Goal: Transaction & Acquisition: Obtain resource

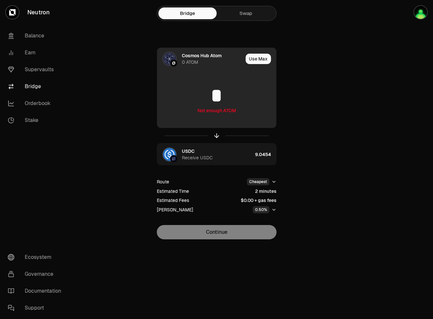
click at [223, 98] on input "*" at bounding box center [216, 96] width 119 height 20
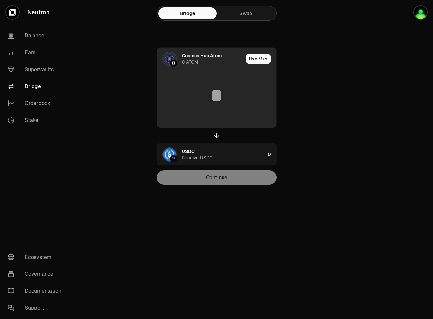
type input "*"
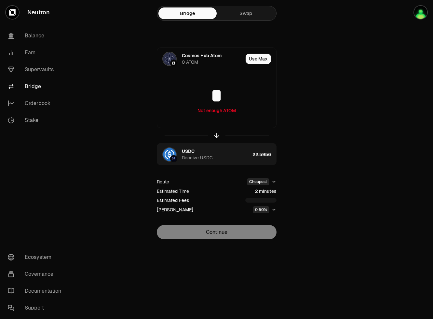
type input "*"
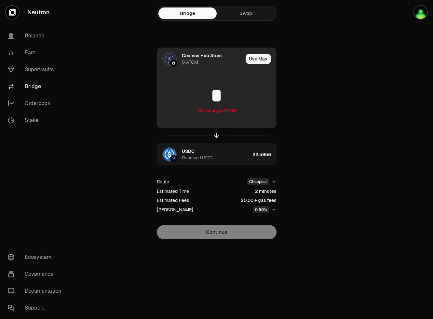
click at [228, 102] on input "*" at bounding box center [216, 96] width 119 height 20
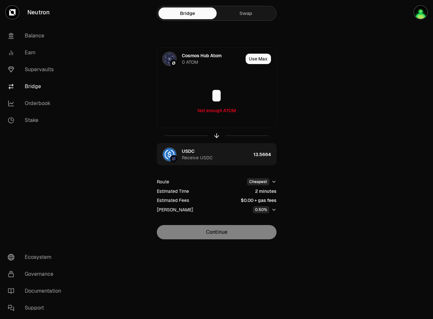
type input "*"
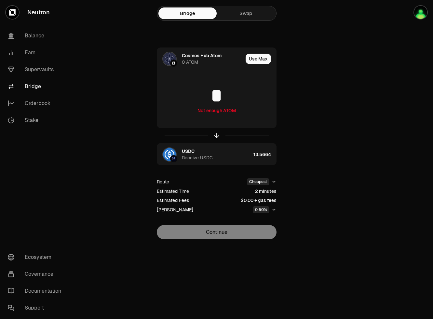
click at [277, 166] on div "Cosmos Hub Atom 0 ATOM Use Max * Not enough ATOM USDC Receive USDC 13.5664 Rout…" at bounding box center [216, 144] width 219 height 192
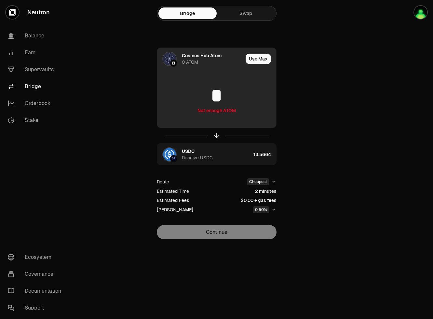
click at [232, 98] on input "*" at bounding box center [216, 96] width 119 height 20
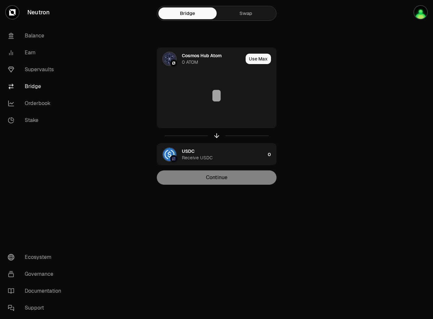
type input "*"
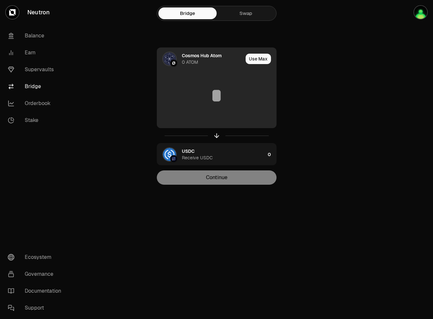
type input "*"
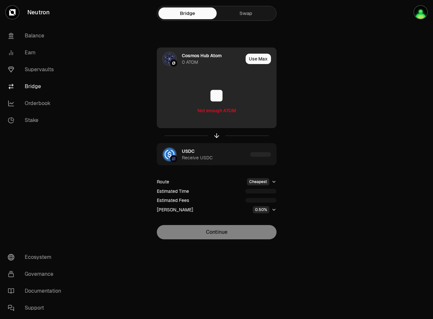
type input "*"
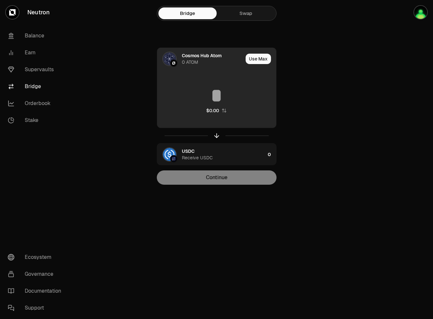
click at [213, 111] on div "$0.00" at bounding box center [212, 110] width 13 height 7
click at [213, 111] on div "button" at bounding box center [210, 110] width 7 height 7
click at [213, 111] on div "$0.00" at bounding box center [212, 110] width 13 height 7
click at [211, 97] on input at bounding box center [216, 96] width 119 height 20
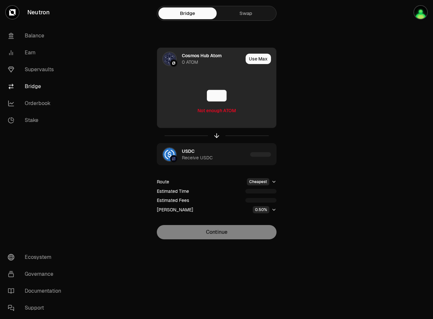
type input "***"
click at [218, 111] on div "Not enough ATOM" at bounding box center [217, 110] width 38 height 7
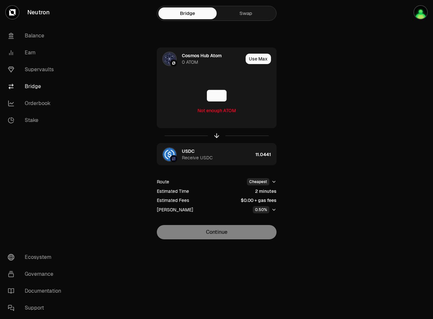
drag, startPoint x: 227, startPoint y: 231, endPoint x: 228, endPoint y: 226, distance: 5.3
click at [227, 231] on div "Continue" at bounding box center [217, 232] width 120 height 14
click at [247, 15] on link "Swap" at bounding box center [246, 13] width 58 height 12
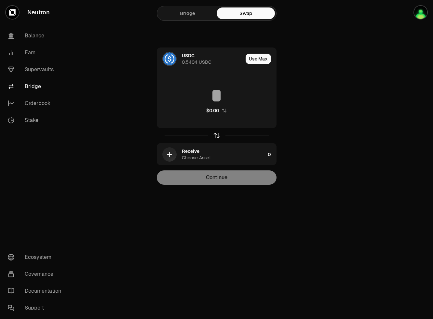
click at [216, 137] on icon "button" at bounding box center [216, 135] width 7 height 7
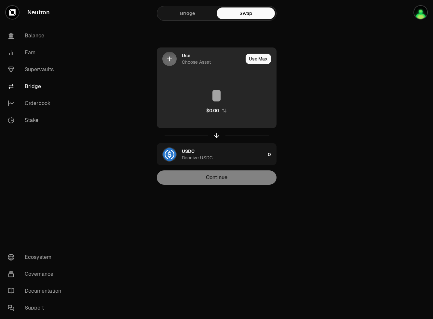
click at [210, 66] on div "Use Choose Asset" at bounding box center [200, 59] width 86 height 22
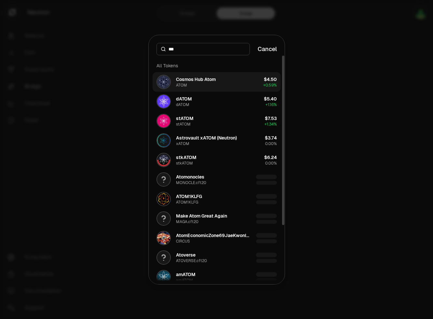
type input "***"
click at [201, 83] on div "Cosmos Hub Atom ATOM" at bounding box center [196, 82] width 40 height 12
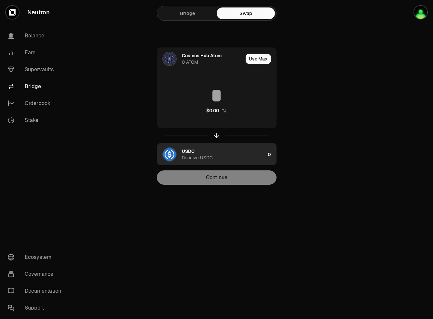
click at [196, 153] on div "USDC Receive USDC" at bounding box center [223, 154] width 83 height 13
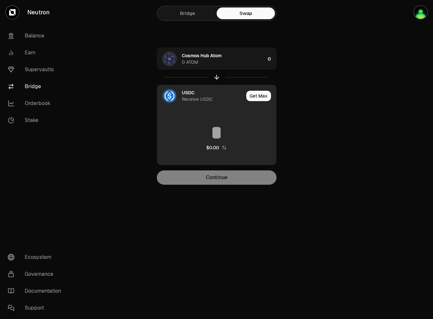
click at [213, 102] on div "USDC Receive USDC" at bounding box center [213, 96] width 62 height 13
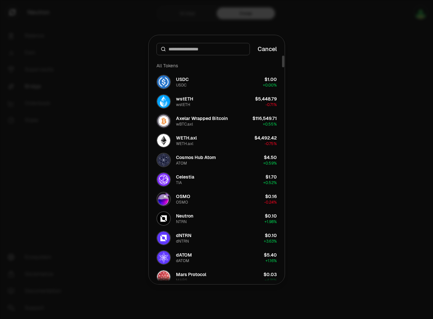
click at [205, 50] on input at bounding box center [207, 49] width 77 height 7
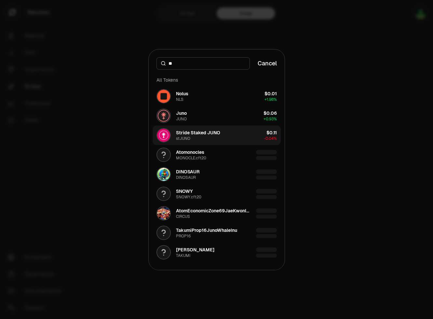
type input "*"
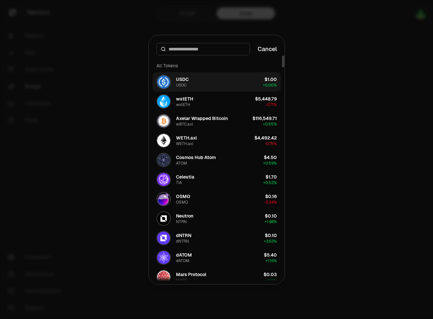
click at [206, 82] on button "USDC USDC $1.00 + 0.00%" at bounding box center [217, 82] width 128 height 20
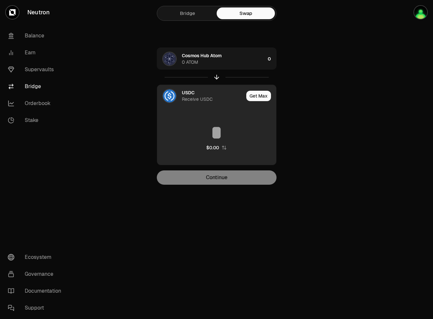
click at [197, 93] on div "USDC Receive USDC" at bounding box center [213, 96] width 62 height 13
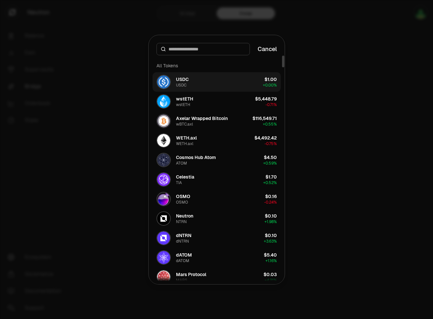
click at [224, 81] on button "USDC USDC $1.00 + 0.00%" at bounding box center [217, 82] width 128 height 20
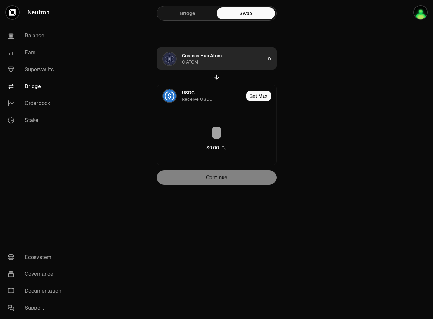
click at [220, 63] on div "Cosmos Hub Atom 0 ATOM" at bounding box center [223, 58] width 83 height 13
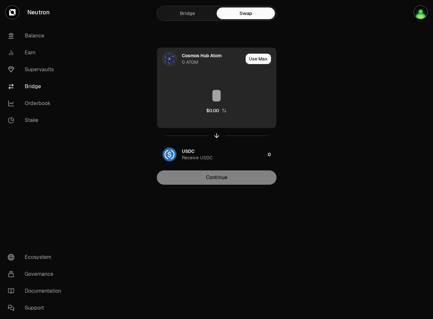
click at [216, 97] on input at bounding box center [216, 96] width 119 height 20
type input "*"
click at [256, 59] on button "Use Max" at bounding box center [258, 59] width 25 height 10
type input "*"
click at [256, 60] on div "Using Max" at bounding box center [259, 59] width 35 height 22
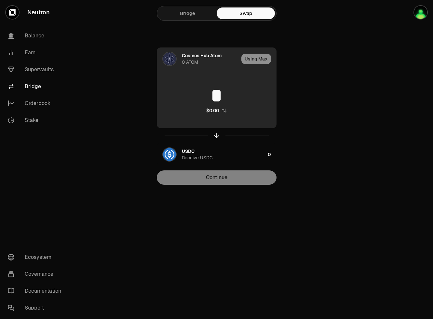
click at [258, 57] on div "Using Max" at bounding box center [259, 59] width 35 height 22
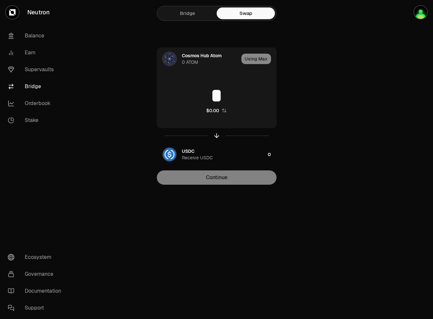
click at [204, 17] on link "Bridge" at bounding box center [188, 13] width 58 height 12
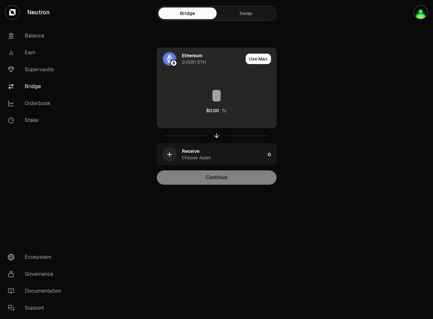
click at [201, 58] on div "Ethereum" at bounding box center [192, 55] width 21 height 7
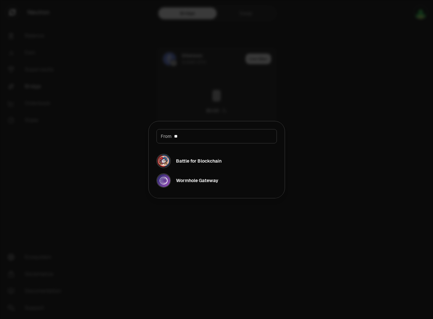
type input "*"
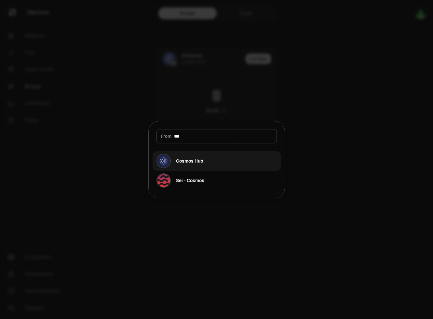
type input "***"
click at [192, 158] on div "Cosmos Hub" at bounding box center [189, 161] width 27 height 7
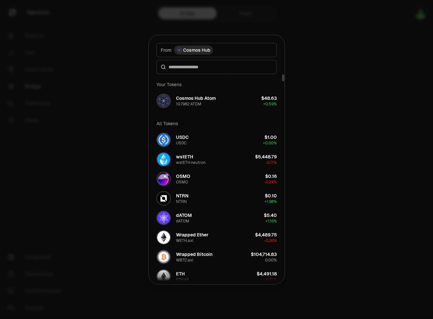
click at [211, 68] on input at bounding box center [221, 67] width 104 height 7
click at [217, 98] on button "Cosmos Hub Atom 10.7982 ATOM $48.63 + 0.59%" at bounding box center [217, 101] width 128 height 20
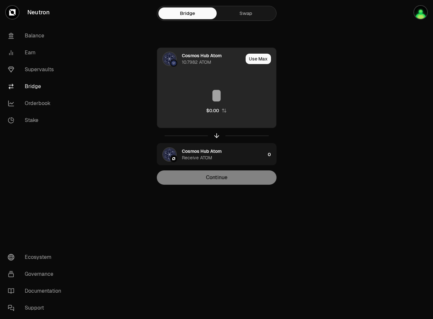
click at [220, 101] on input at bounding box center [216, 96] width 119 height 20
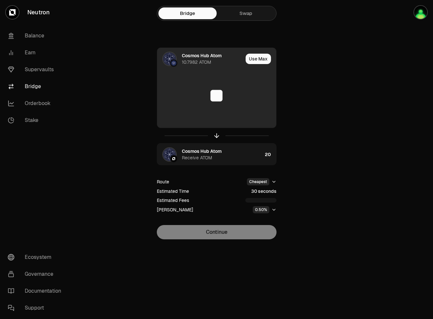
type input "*"
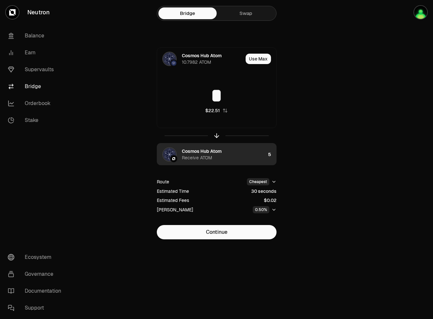
type input "*"
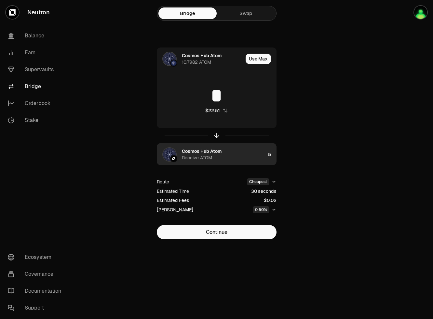
click at [226, 159] on div "Cosmos Hub Atom Receive ATOM" at bounding box center [224, 154] width 84 height 13
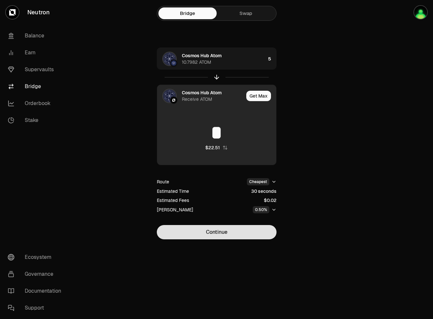
click at [218, 231] on button "Continue" at bounding box center [217, 232] width 120 height 14
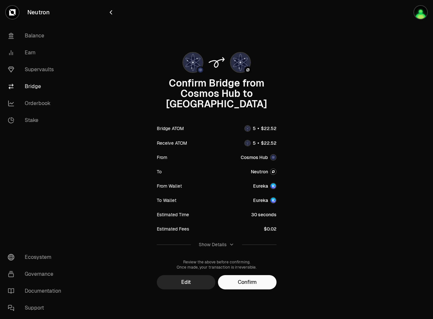
click at [246, 264] on div "Confirm Bridge from Cosmos Hub to Neutron Bridge ATOM Receive ATOM From Cosmos …" at bounding box center [216, 169] width 219 height 242
click at [246, 275] on button "Confirm" at bounding box center [247, 282] width 59 height 14
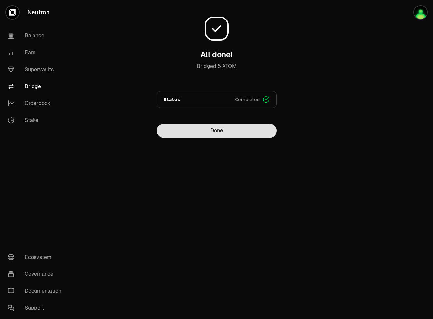
click at [249, 130] on button "Done" at bounding box center [217, 131] width 120 height 14
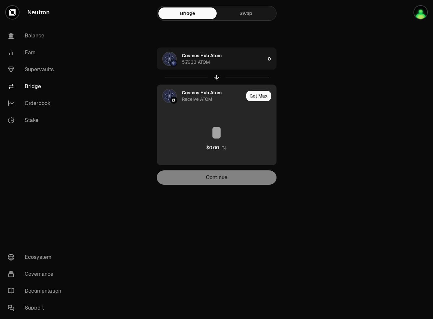
click at [216, 96] on div "Cosmos Hub Atom Receive ATOM" at bounding box center [213, 96] width 62 height 13
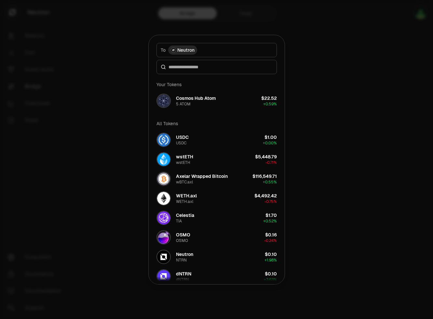
click at [221, 52] on button "To Neutron" at bounding box center [217, 50] width 120 height 14
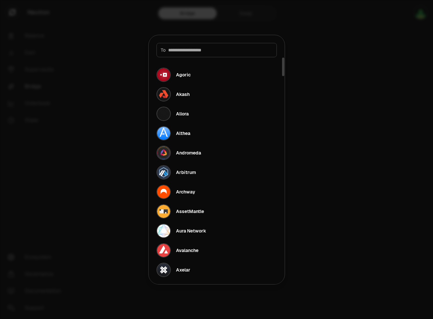
click at [302, 56] on div at bounding box center [216, 159] width 433 height 319
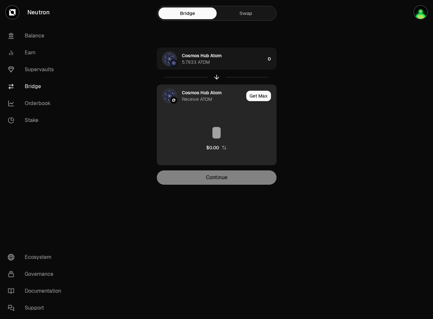
click at [231, 94] on div "Cosmos Hub Atom Receive ATOM" at bounding box center [213, 96] width 62 height 13
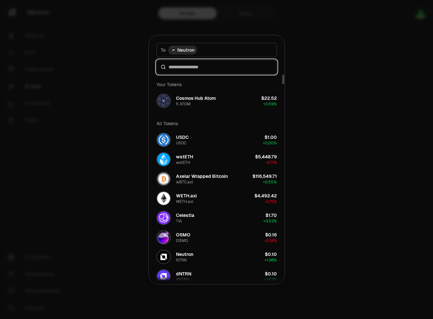
click at [223, 64] on input at bounding box center [221, 67] width 104 height 7
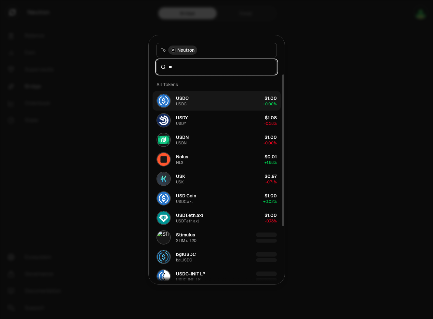
type input "*"
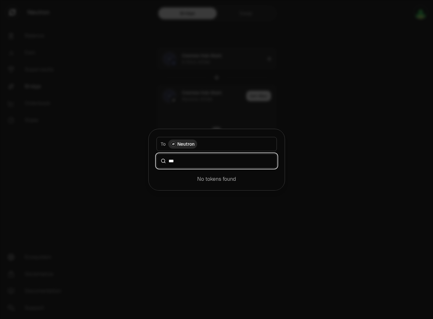
type input "***"
click at [280, 107] on div at bounding box center [216, 159] width 433 height 319
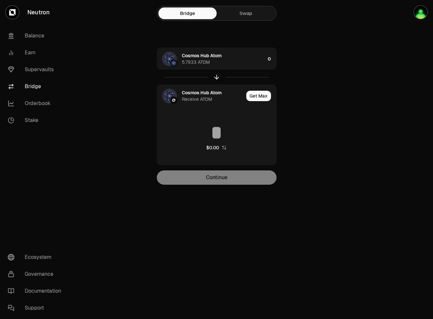
click at [241, 14] on link "Swap" at bounding box center [246, 13] width 58 height 12
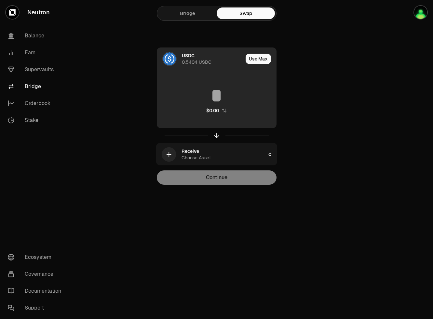
click at [209, 57] on div "USDC 0.5404 USDC" at bounding box center [212, 58] width 61 height 13
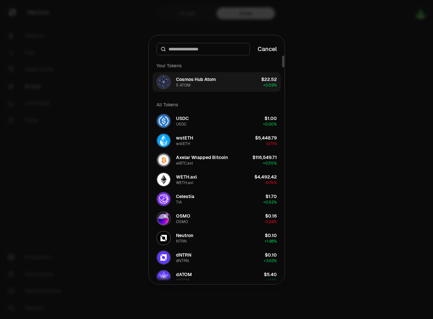
click at [211, 76] on div "Cosmos Hub Atom" at bounding box center [196, 79] width 40 height 7
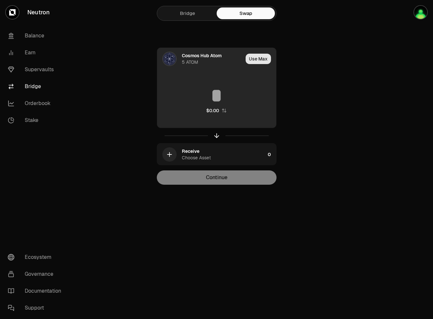
click at [253, 57] on button "Use Max" at bounding box center [258, 59] width 25 height 10
type input "*******"
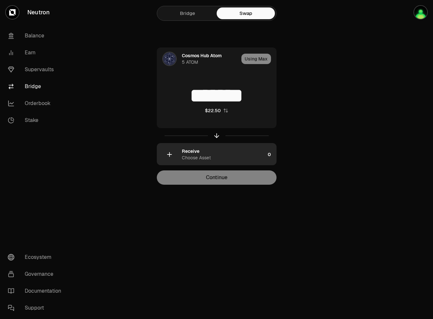
click at [215, 151] on div "Receive Choose Asset" at bounding box center [223, 154] width 83 height 13
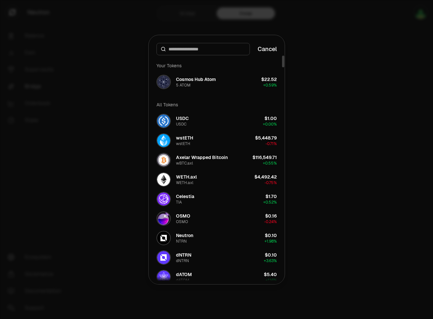
click at [208, 49] on input at bounding box center [207, 49] width 77 height 7
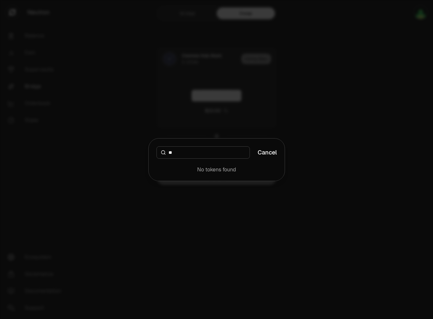
type input "*"
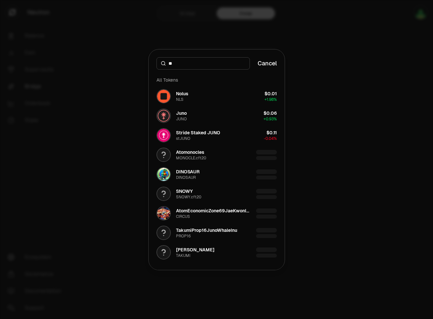
type input "**"
click at [267, 64] on button "Cancel" at bounding box center [267, 63] width 19 height 9
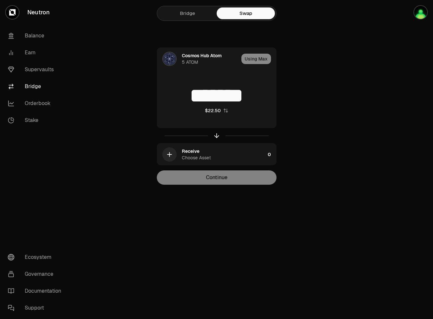
click at [202, 14] on link "Bridge" at bounding box center [188, 13] width 58 height 12
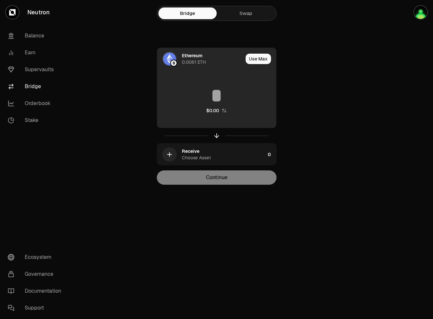
click at [218, 99] on input at bounding box center [216, 96] width 119 height 20
click at [201, 57] on div "Ethereum" at bounding box center [192, 55] width 21 height 7
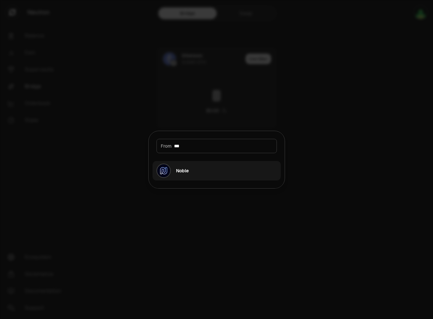
type input "***"
click at [180, 172] on div "Noble" at bounding box center [182, 171] width 13 height 7
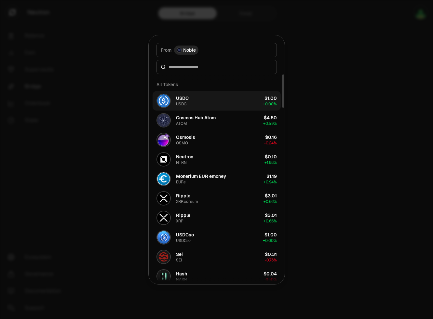
click at [219, 104] on button "USDC USDC $1.00 + 0.00%" at bounding box center [217, 101] width 128 height 20
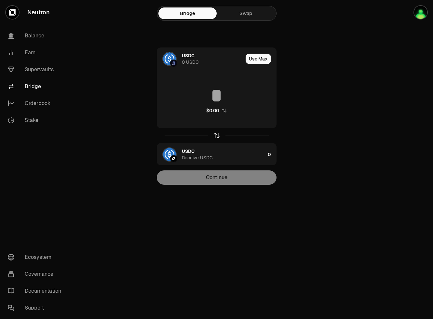
click at [217, 136] on icon "button" at bounding box center [216, 135] width 7 height 7
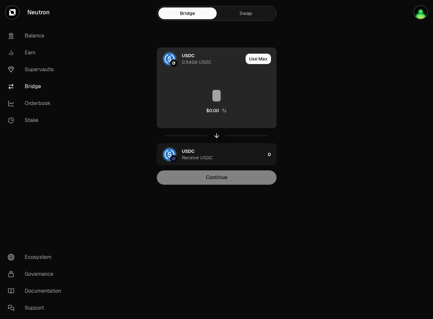
click at [220, 59] on div "USDC 0.5404 USDC" at bounding box center [212, 58] width 61 height 13
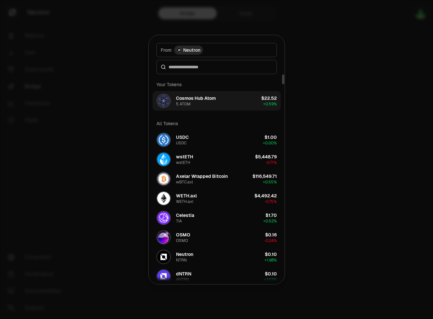
click at [228, 100] on button "Cosmos Hub Atom 5 ATOM $22.52 + 0.59%" at bounding box center [217, 101] width 128 height 20
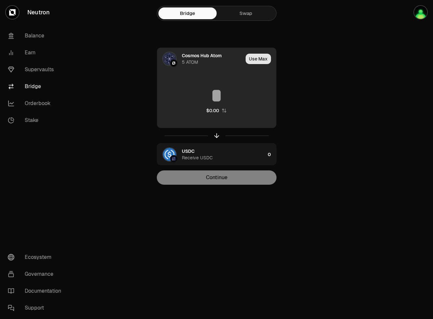
click at [256, 60] on button "Use Max" at bounding box center [258, 59] width 25 height 10
type input "*******"
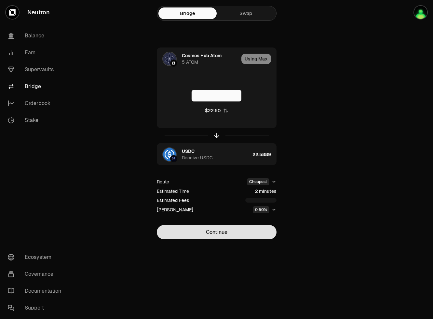
click at [234, 232] on button "Continue" at bounding box center [217, 232] width 120 height 14
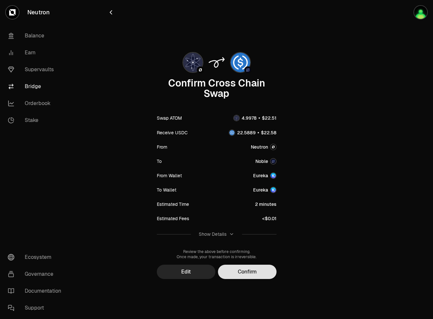
click at [232, 271] on button "Confirm" at bounding box center [247, 272] width 59 height 14
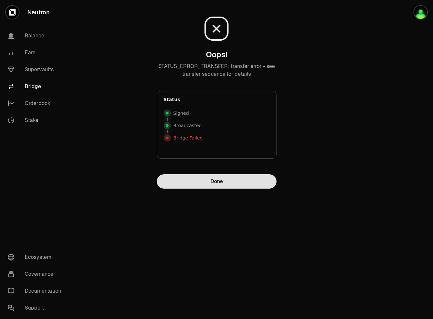
click at [253, 178] on button "Done" at bounding box center [217, 182] width 120 height 14
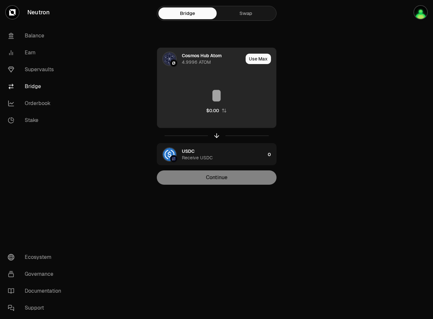
click at [216, 95] on input at bounding box center [216, 96] width 119 height 20
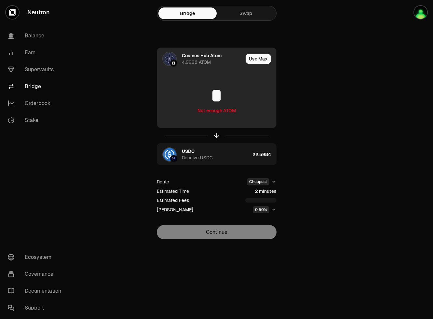
click at [252, 59] on button "Use Max" at bounding box center [258, 59] width 25 height 10
type input "********"
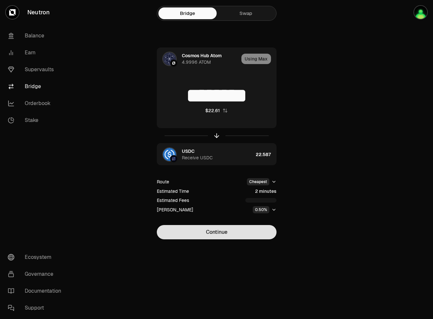
click at [231, 229] on button "Continue" at bounding box center [217, 232] width 120 height 14
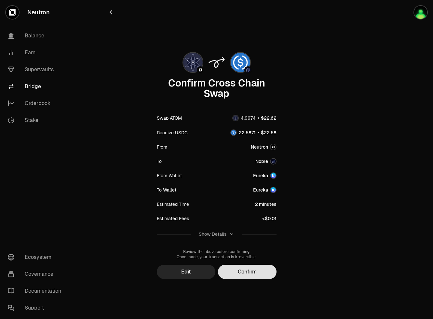
click at [248, 277] on button "Confirm" at bounding box center [247, 272] width 59 height 14
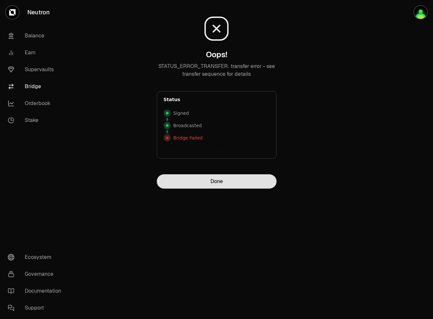
click at [252, 178] on button "Done" at bounding box center [217, 182] width 120 height 14
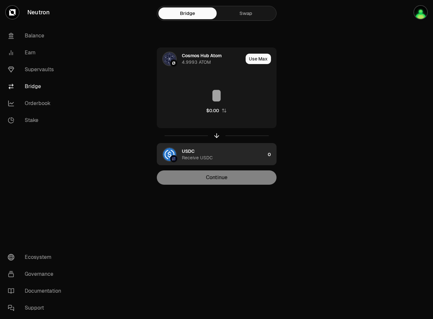
click at [209, 154] on div "USDC Receive USDC" at bounding box center [223, 154] width 83 height 13
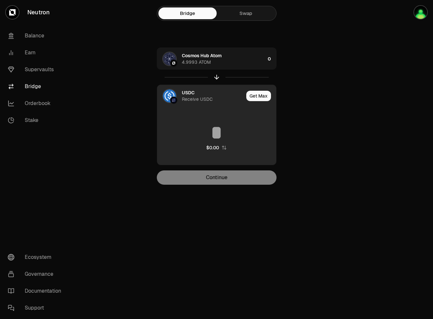
click at [212, 99] on div "USDC Receive USDC" at bounding box center [213, 96] width 62 height 13
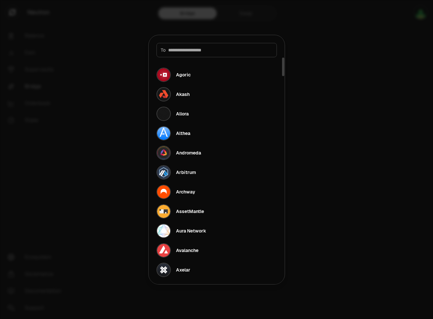
click at [205, 52] on input at bounding box center [220, 50] width 105 height 7
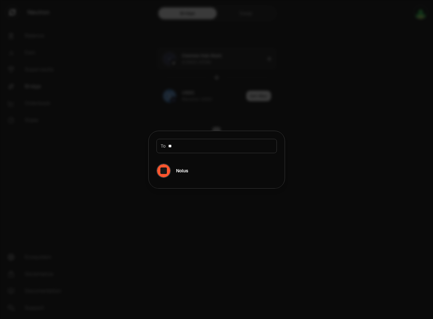
type input "*"
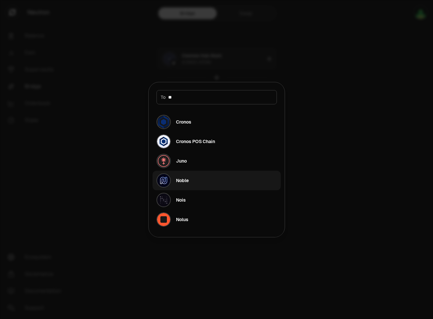
type input "**"
click at [196, 178] on button "Noble" at bounding box center [217, 181] width 128 height 20
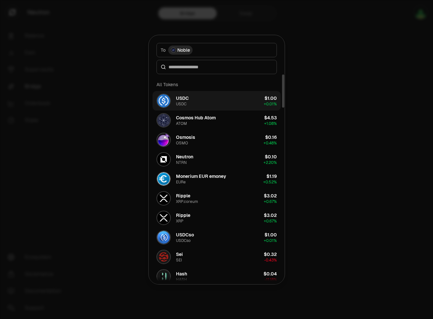
click at [196, 97] on button "USDC USDC $1.00 + 0.01%" at bounding box center [217, 101] width 128 height 20
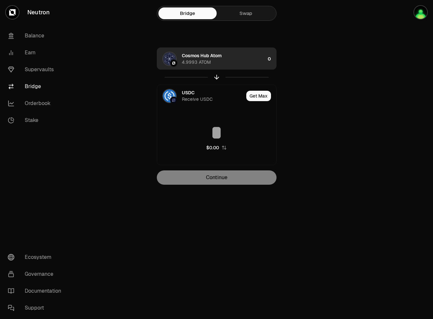
click at [254, 63] on div "Cosmos Hub Atom 4.9993 ATOM" at bounding box center [223, 58] width 83 height 13
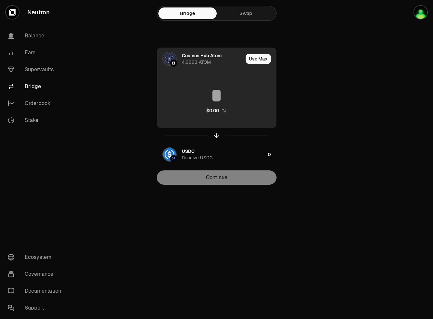
click at [220, 97] on input at bounding box center [216, 96] width 119 height 20
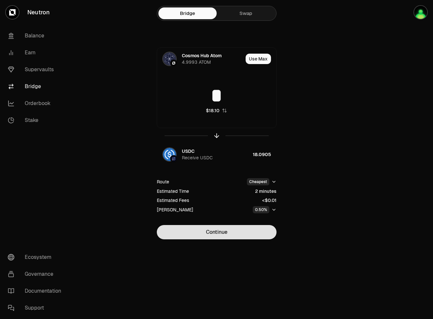
type input "*"
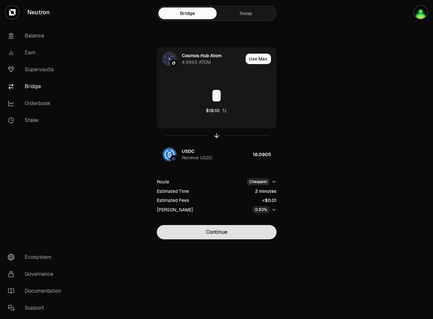
click at [221, 230] on button "Continue" at bounding box center [217, 232] width 120 height 14
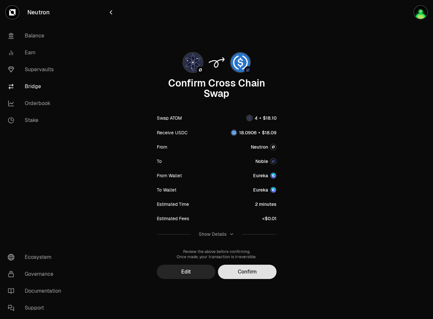
click at [244, 269] on button "Confirm" at bounding box center [247, 272] width 59 height 14
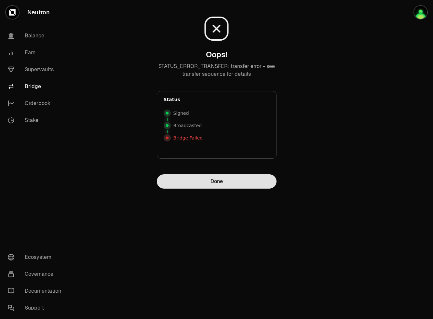
click at [221, 179] on button "Done" at bounding box center [217, 182] width 120 height 14
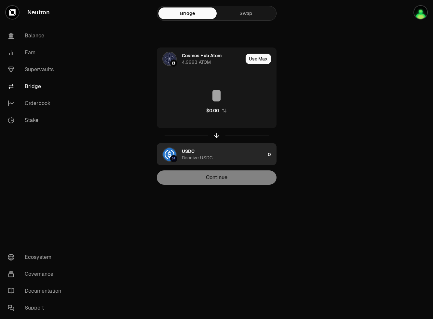
click at [217, 152] on div "USDC Receive USDC" at bounding box center [223, 154] width 83 height 13
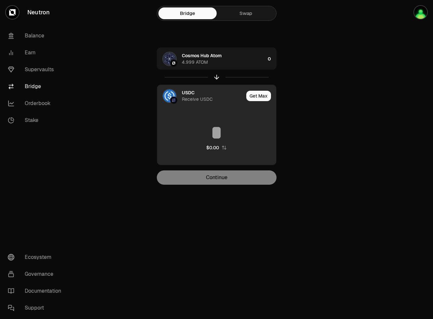
click at [211, 101] on div "Receive USDC" at bounding box center [197, 99] width 31 height 7
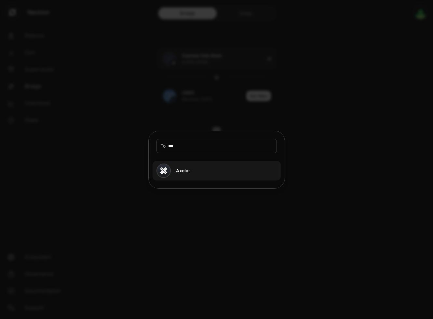
type input "***"
click at [193, 168] on button "Axelar" at bounding box center [217, 171] width 128 height 20
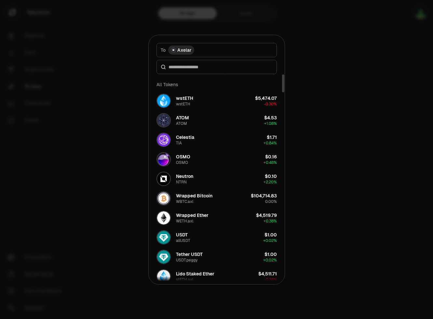
click at [211, 70] on div at bounding box center [217, 67] width 120 height 14
click at [213, 67] on input at bounding box center [221, 67] width 104 height 7
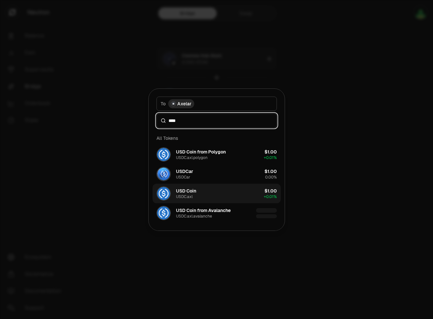
type input "****"
click at [211, 195] on button "USD Coin USDC.axl $1.00 + 0.01%" at bounding box center [217, 194] width 128 height 20
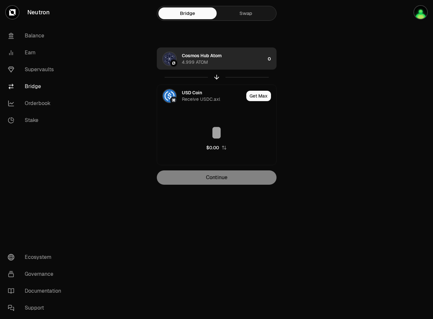
click at [233, 59] on div "Cosmos Hub Atom 4.999 ATOM" at bounding box center [223, 58] width 83 height 13
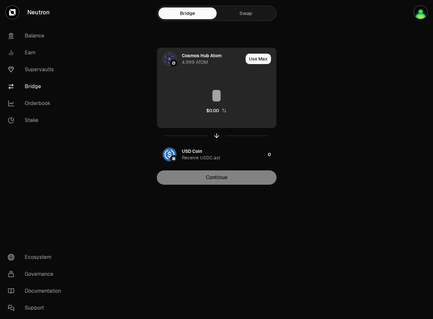
click at [218, 94] on input at bounding box center [216, 96] width 119 height 20
type input "*"
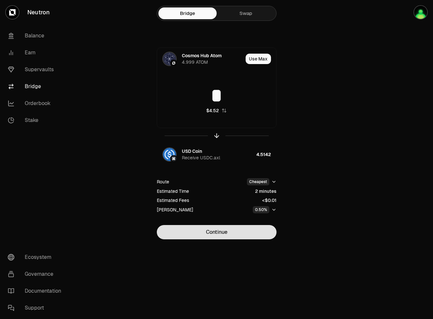
type input "*"
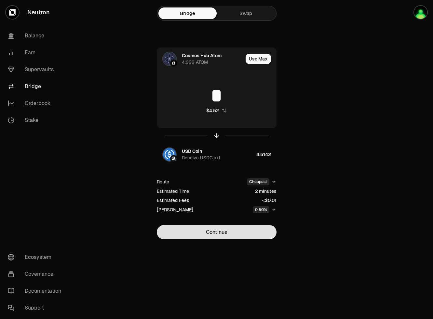
click at [237, 231] on button "Continue" at bounding box center [217, 232] width 120 height 14
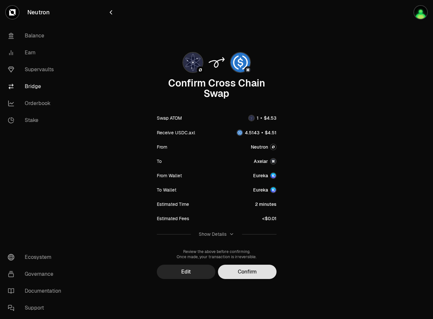
click at [252, 271] on button "Confirm" at bounding box center [247, 272] width 59 height 14
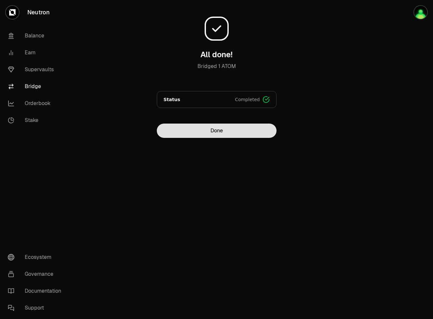
click at [240, 132] on button "Done" at bounding box center [217, 131] width 120 height 14
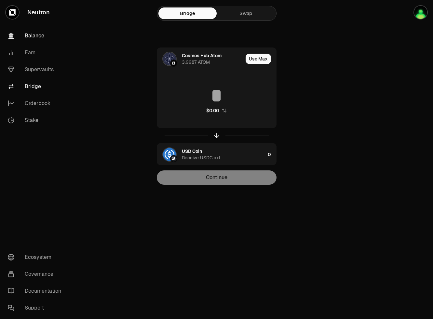
click at [36, 40] on link "Balance" at bounding box center [37, 35] width 68 height 17
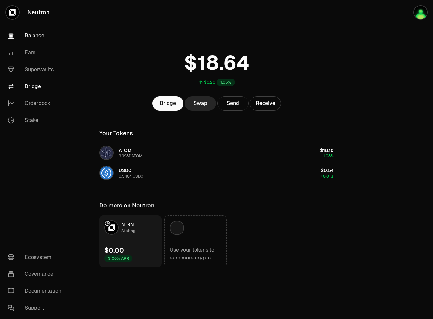
click at [37, 84] on link "Bridge" at bounding box center [37, 86] width 68 height 17
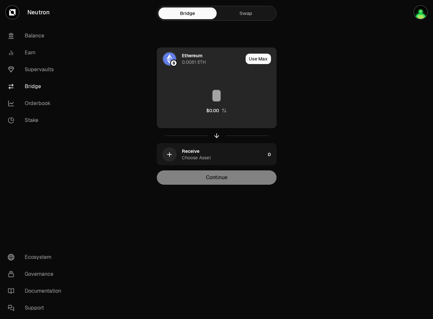
click at [190, 58] on div "Ethereum" at bounding box center [192, 55] width 21 height 7
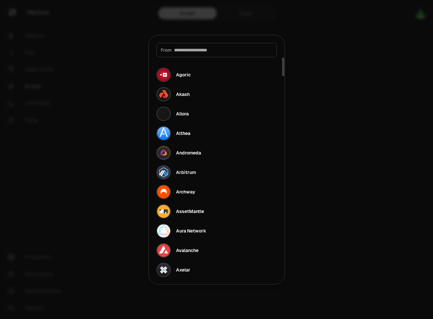
click at [314, 92] on div at bounding box center [216, 159] width 433 height 319
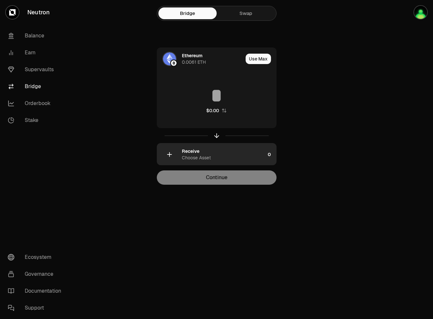
click at [207, 149] on div "Receive Choose Asset" at bounding box center [223, 154] width 83 height 13
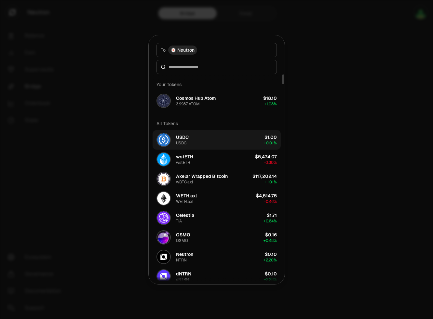
click at [254, 133] on button "USDC USDC $1.00 + 0.01%" at bounding box center [217, 140] width 128 height 20
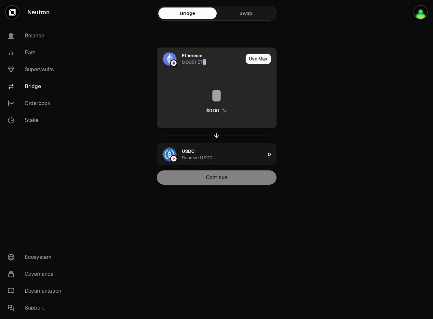
click at [203, 63] on div "0.0061 ETH" at bounding box center [194, 62] width 24 height 7
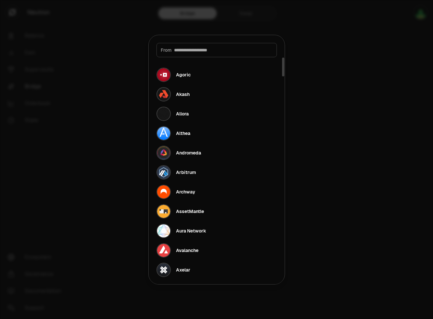
click at [218, 52] on input at bounding box center [223, 50] width 99 height 7
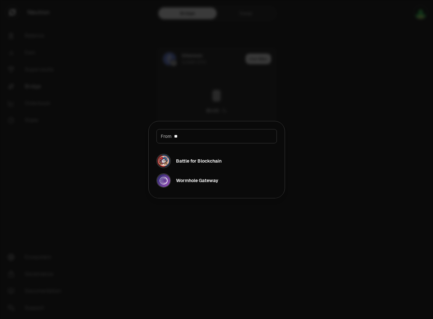
type input "*"
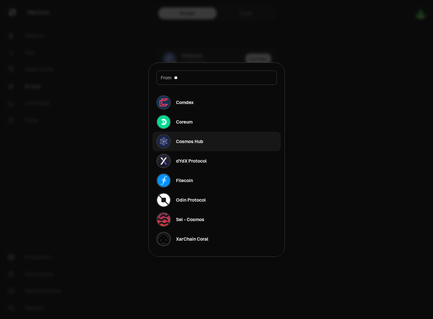
type input "**"
click at [218, 136] on button "Cosmos Hub" at bounding box center [217, 142] width 128 height 20
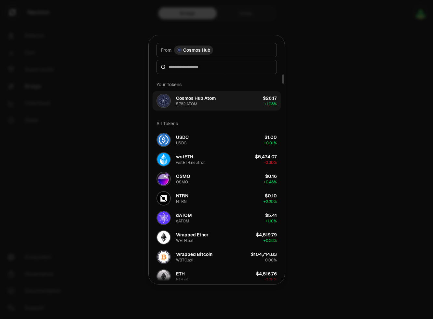
click at [231, 104] on button "Cosmos Hub Atom 5.782 ATOM $26.17 + 1.08%" at bounding box center [217, 101] width 128 height 20
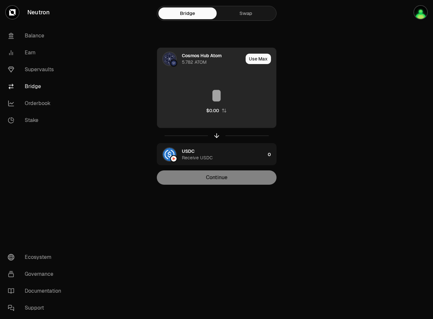
click at [220, 100] on input at bounding box center [216, 96] width 119 height 20
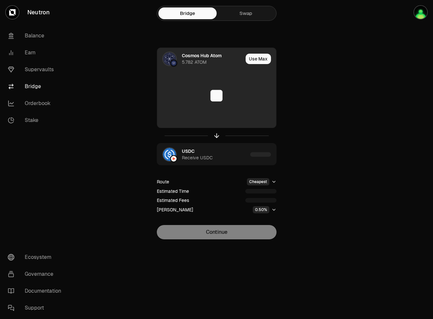
type input "*"
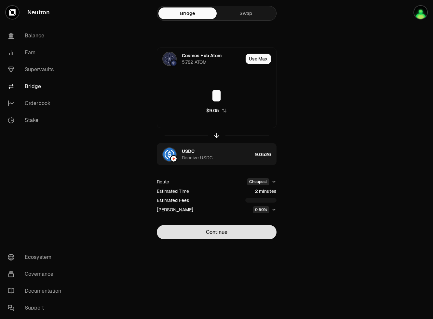
type input "*"
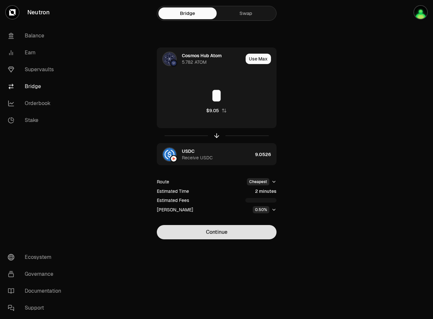
click at [242, 232] on button "Continue" at bounding box center [217, 232] width 120 height 14
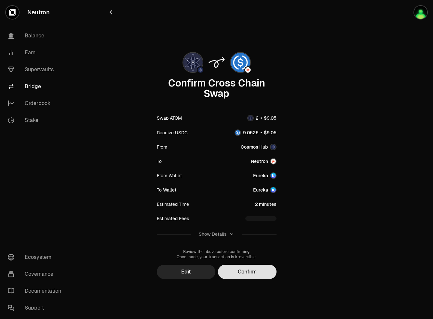
click at [251, 268] on button "Confirm" at bounding box center [247, 272] width 59 height 14
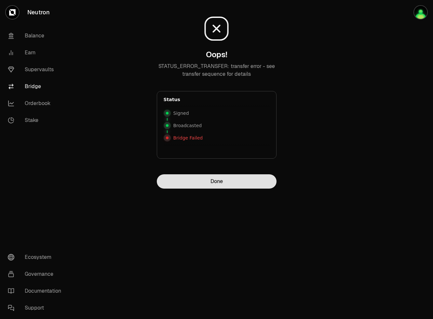
click at [225, 185] on button "Done" at bounding box center [217, 182] width 120 height 14
